Goal: Find specific page/section: Find specific page/section

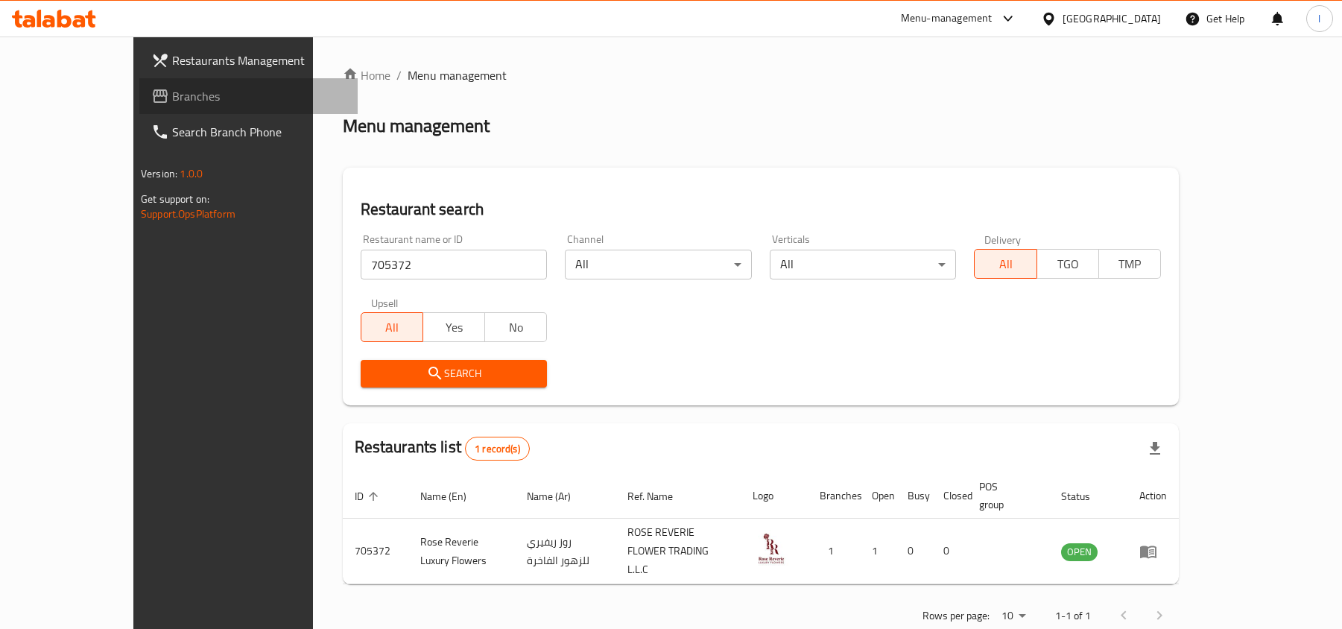
click at [172, 99] on span "Branches" at bounding box center [259, 96] width 174 height 18
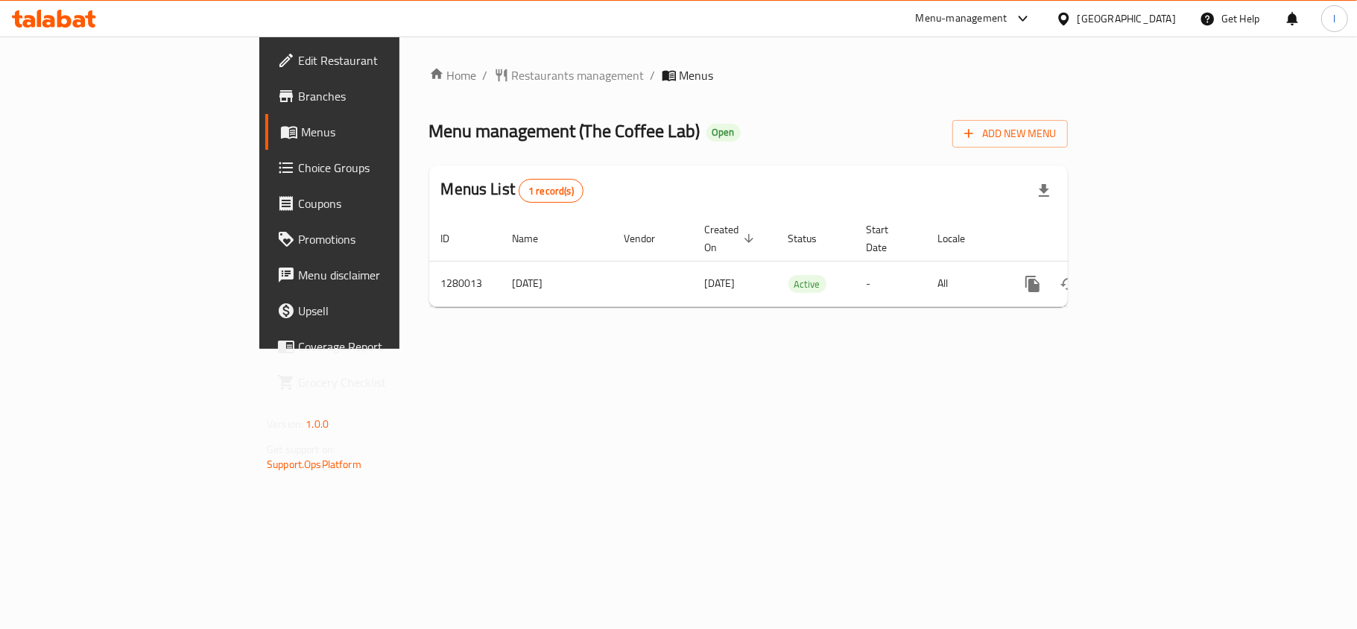
drag, startPoint x: 504, startPoint y: 131, endPoint x: 451, endPoint y: 113, distance: 55.8
click at [502, 131] on span "Menu management ( The Coffee Lab )" at bounding box center [564, 131] width 271 height 34
click at [512, 69] on span "Restaurants management" at bounding box center [578, 75] width 133 height 18
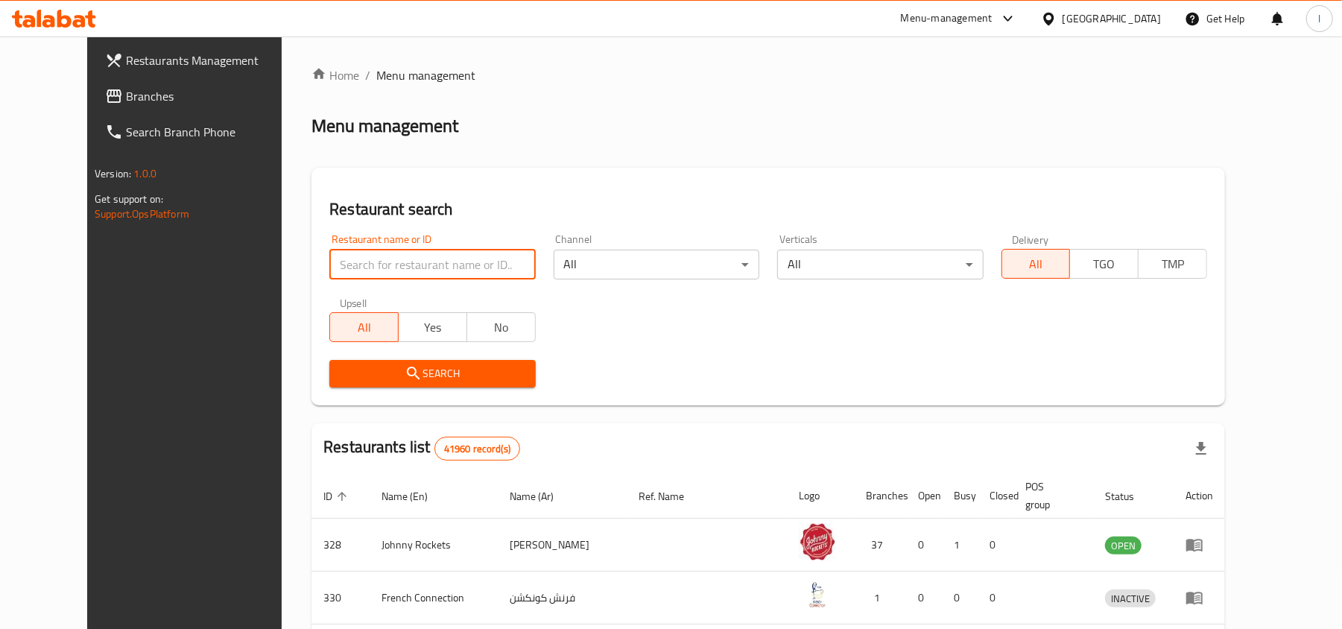
click at [367, 261] on input "search" at bounding box center [432, 265] width 206 height 30
paste input "693591"
type input "693591"
click at [391, 371] on span "Search" at bounding box center [432, 373] width 182 height 19
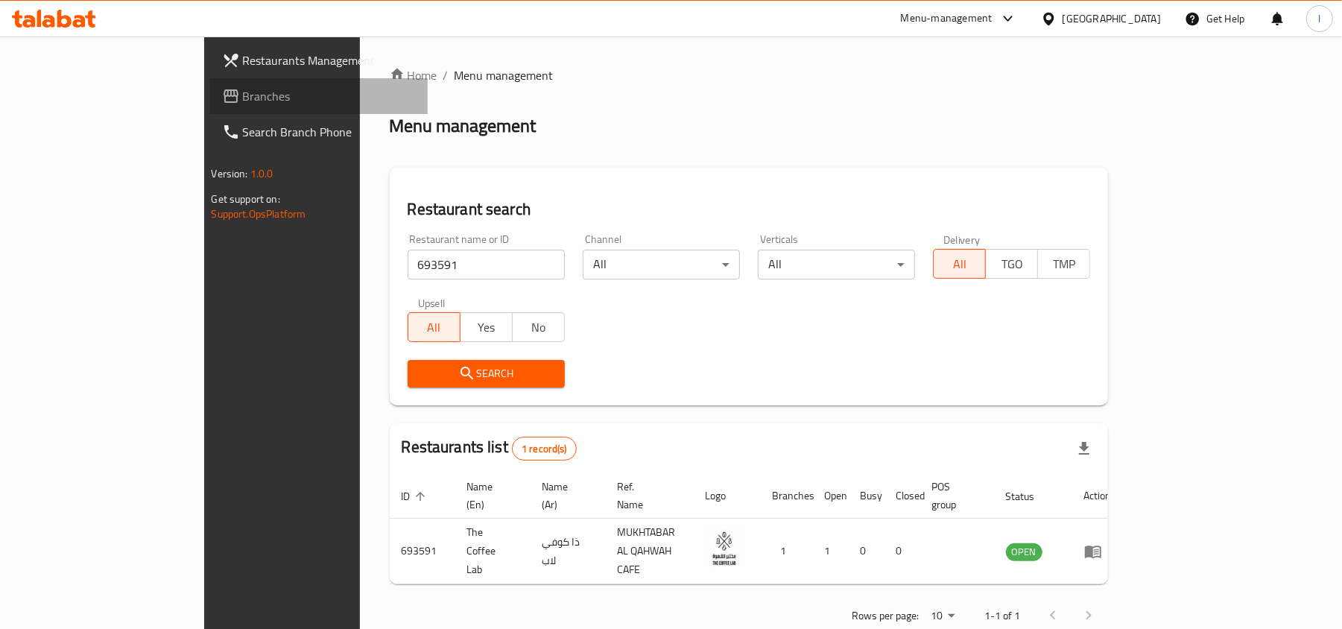
click at [243, 92] on span "Branches" at bounding box center [330, 96] width 174 height 18
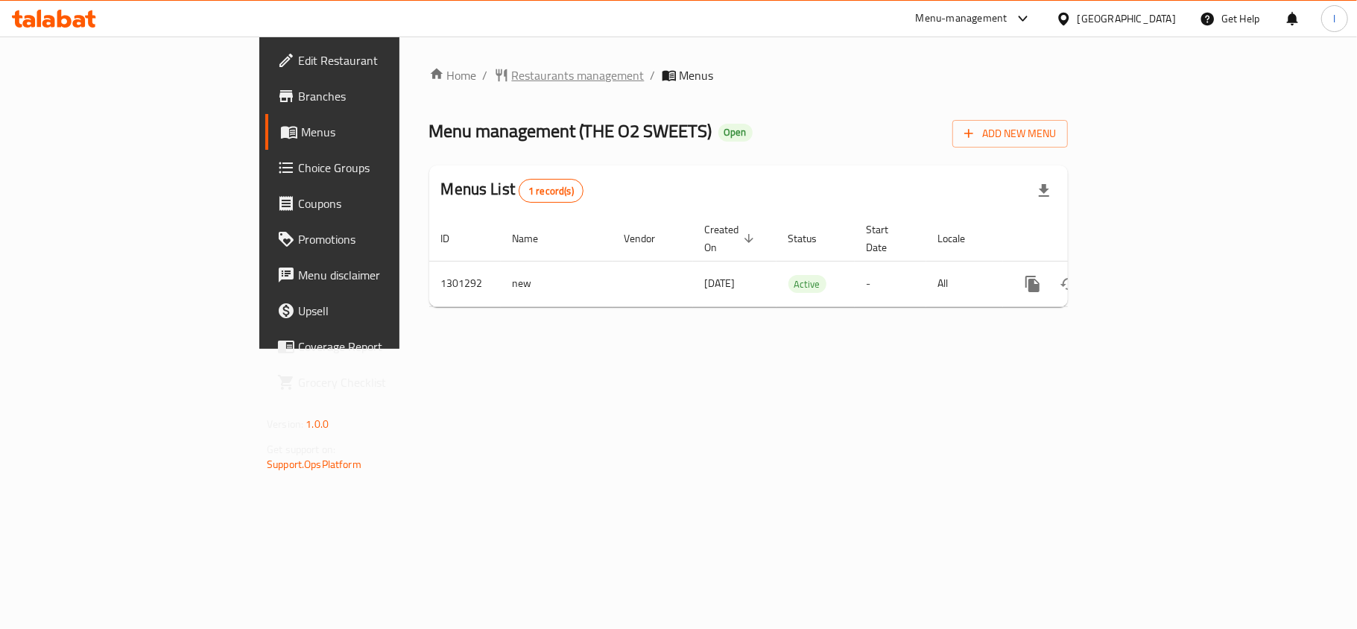
click at [512, 78] on span "Restaurants management" at bounding box center [578, 75] width 133 height 18
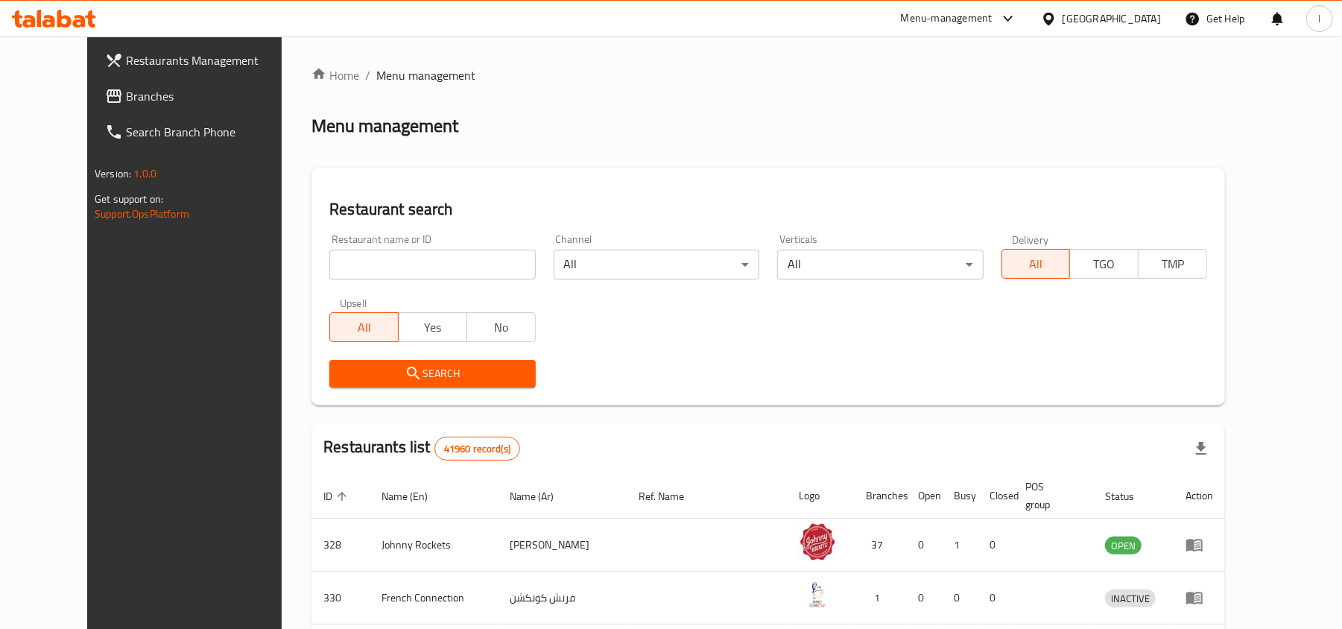
click at [427, 257] on input "search" at bounding box center [432, 265] width 206 height 30
paste input "701959"
type input "701959"
click button "Search" at bounding box center [432, 374] width 206 height 28
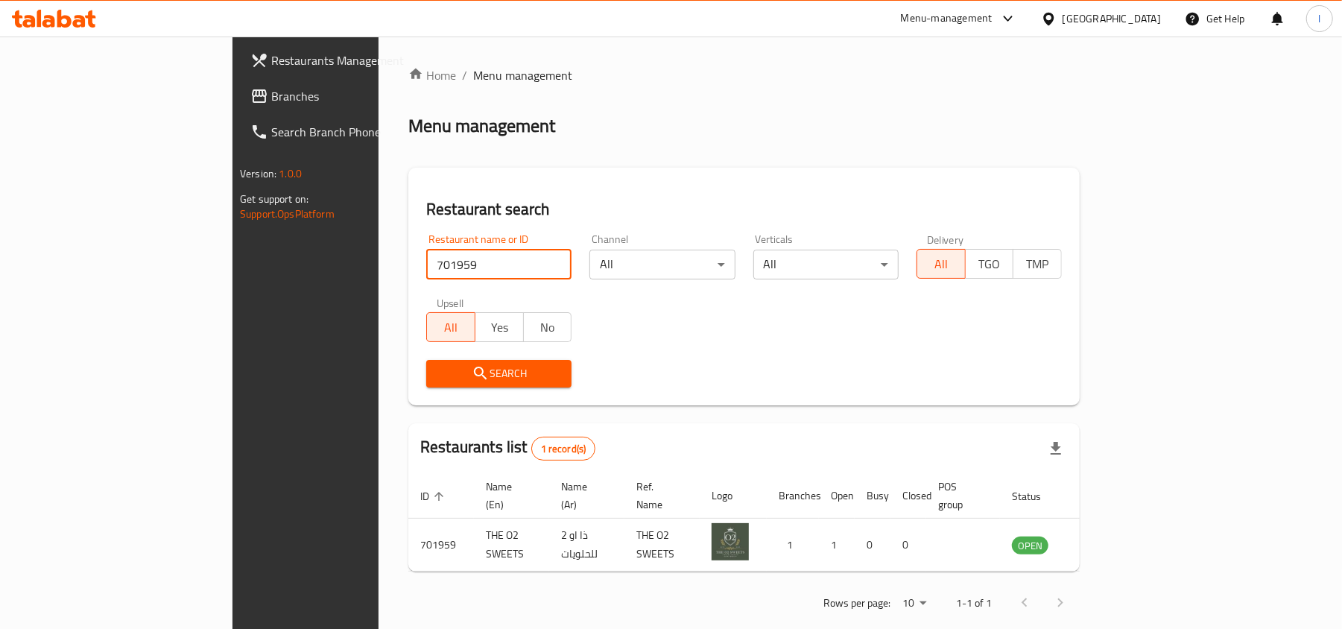
click at [238, 82] on link "Branches" at bounding box center [347, 96] width 218 height 36
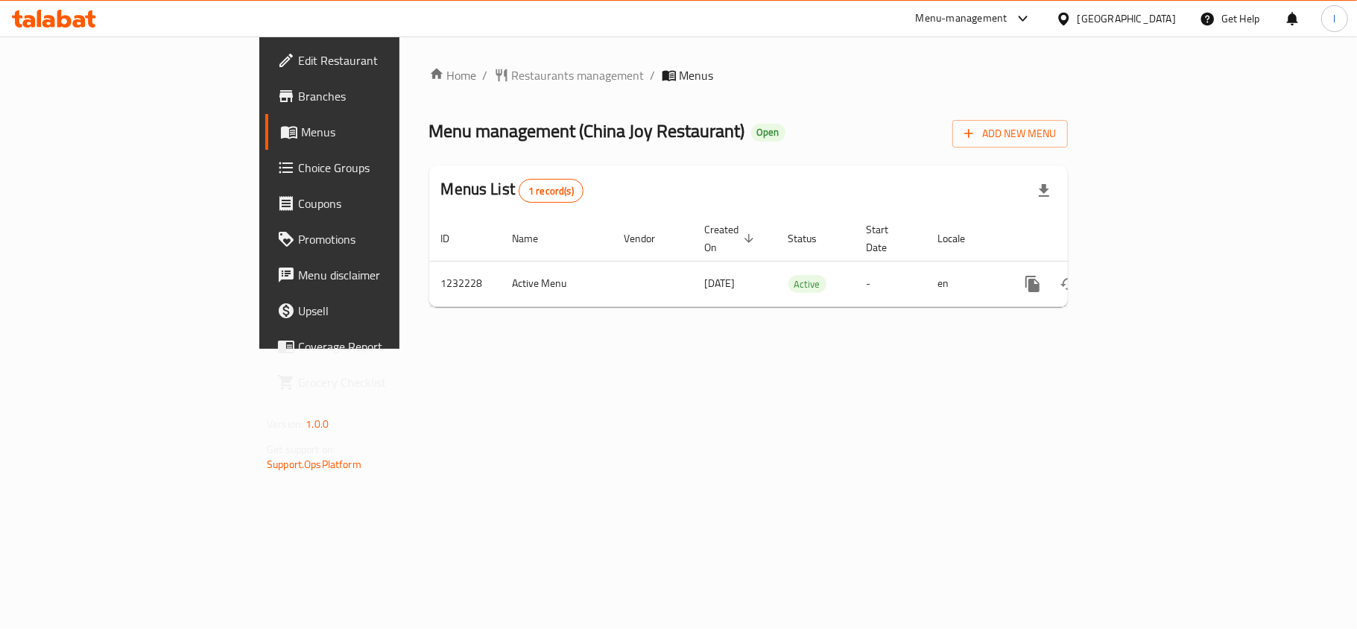
click at [512, 75] on span "Restaurants management" at bounding box center [578, 75] width 133 height 18
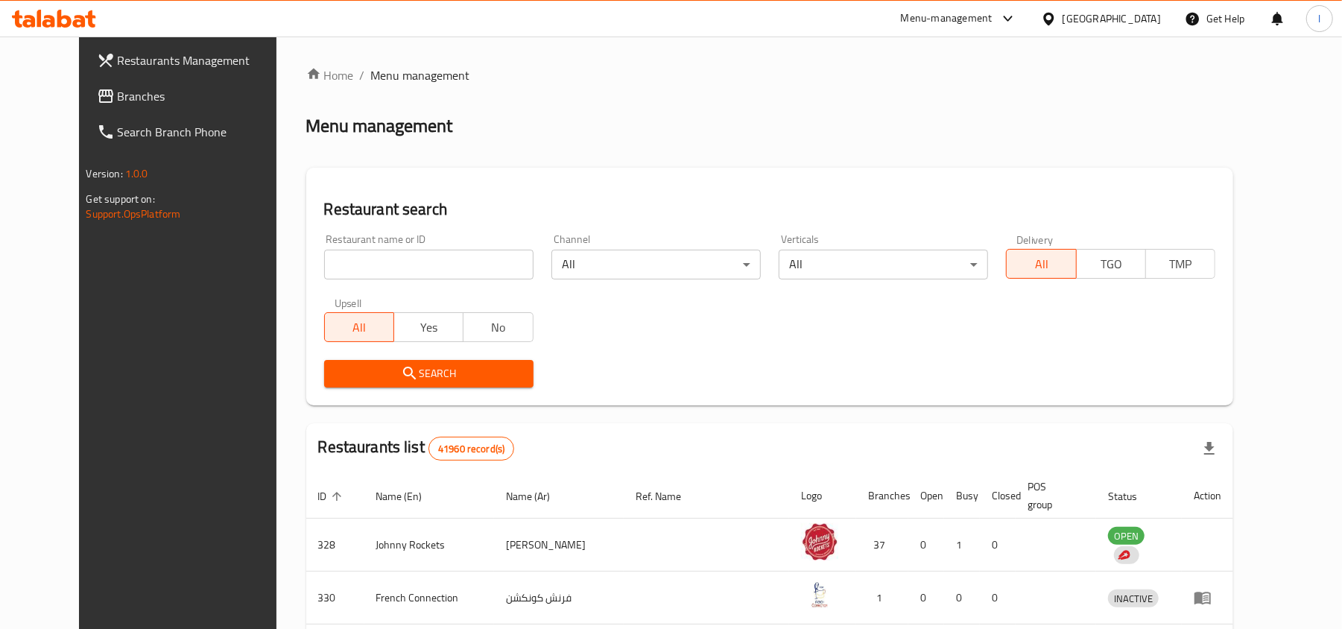
click at [395, 268] on input "search" at bounding box center [428, 265] width 209 height 30
paste input "677690"
type input "677690"
click at [428, 367] on span "Search" at bounding box center [429, 373] width 186 height 19
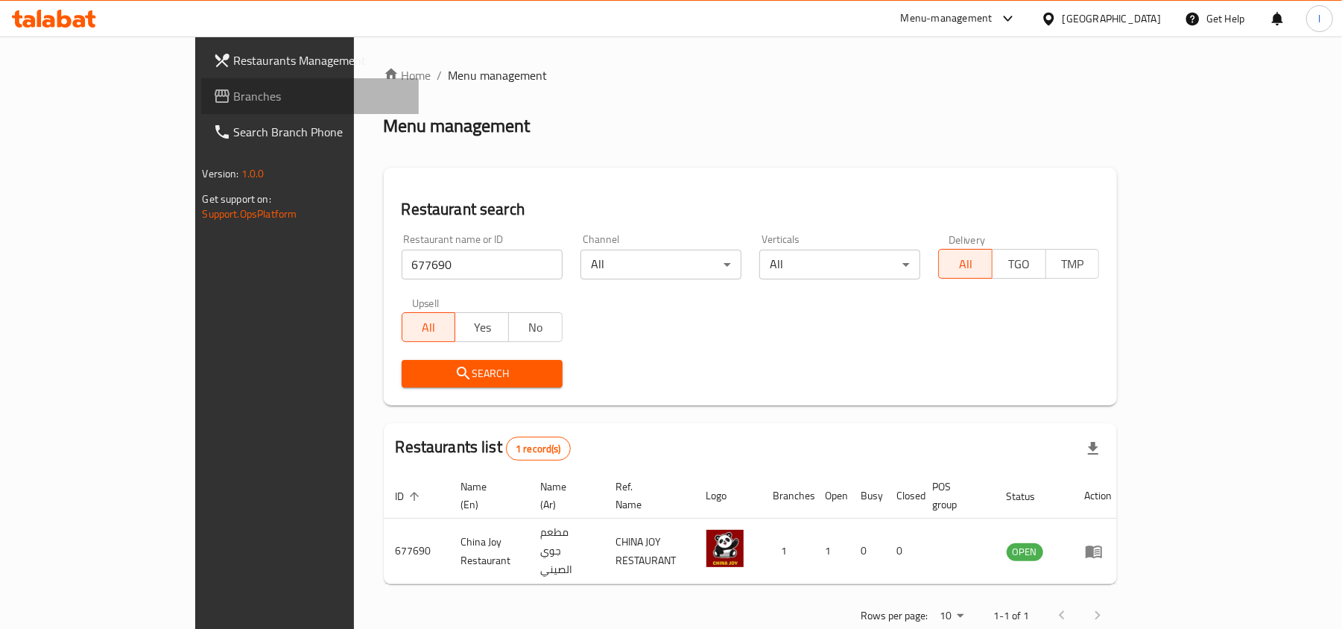
click at [234, 100] on span "Branches" at bounding box center [321, 96] width 174 height 18
